Goal: Find specific page/section: Find specific page/section

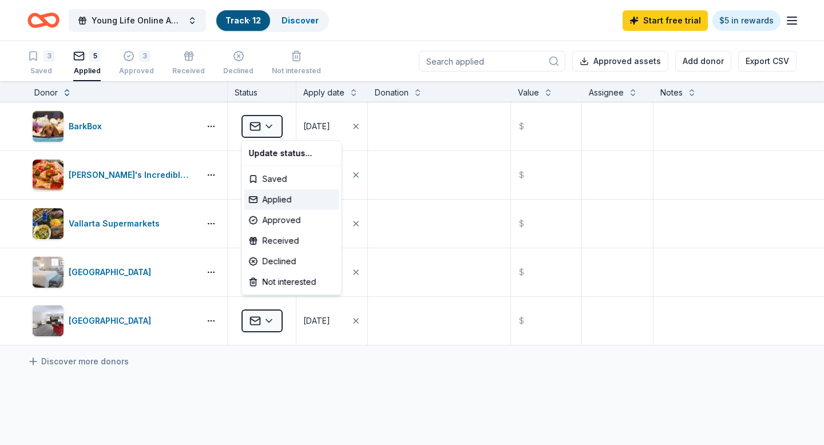
click at [44, 25] on html "Young Life Online Auction Fundraiser Track · 12 Discover Start free trial $5 in…" at bounding box center [412, 222] width 824 height 445
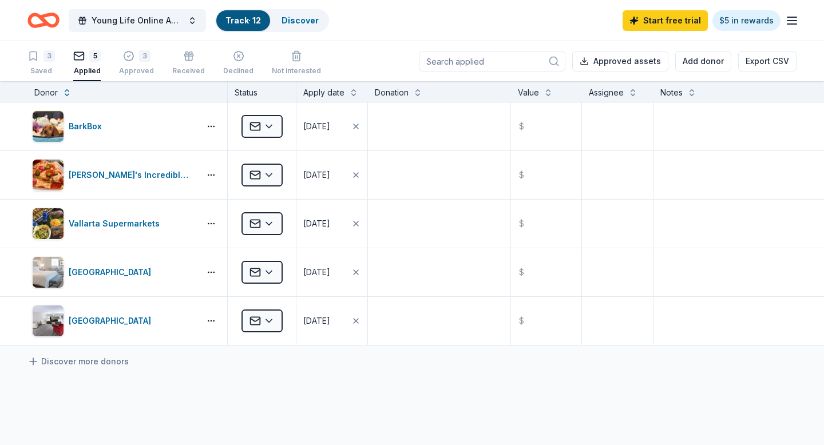
click at [50, 24] on icon "Home" at bounding box center [49, 19] width 18 height 11
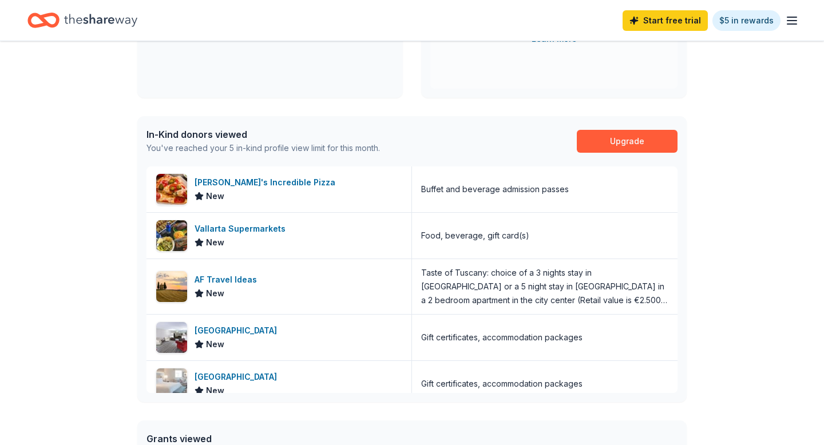
scroll to position [229, 0]
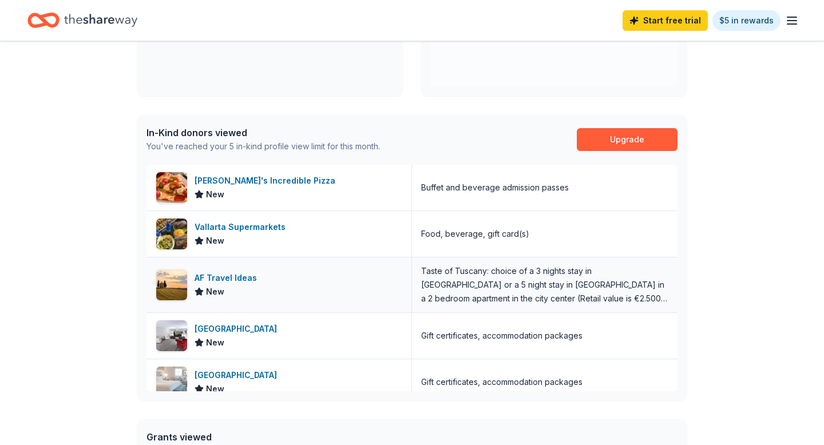
click at [283, 278] on div "AF Travel Ideas New" at bounding box center [280, 285] width 266 height 55
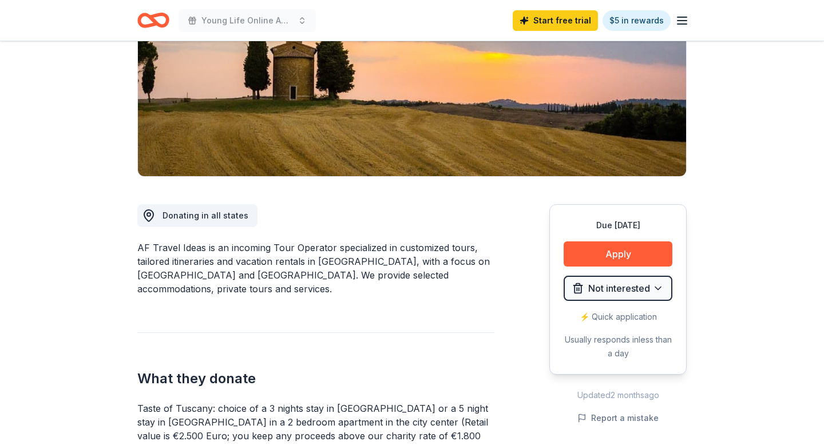
scroll to position [183, 0]
